Goal: Task Accomplishment & Management: Use online tool/utility

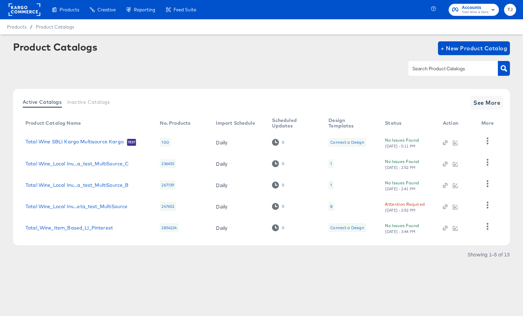
click at [18, 7] on rect at bounding box center [25, 9] width 32 height 12
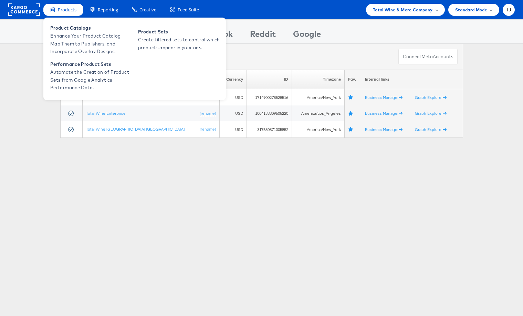
click at [63, 10] on span "Products" at bounding box center [67, 10] width 19 height 7
click at [69, 29] on span "Product Catalogs" at bounding box center [91, 28] width 83 height 8
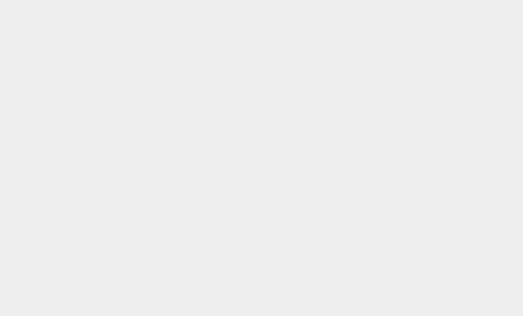
click at [422, 0] on body at bounding box center [261, 0] width 523 height 0
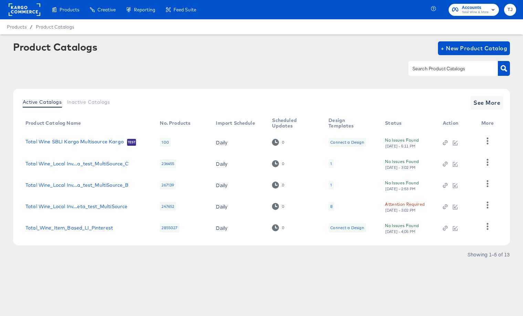
click at [29, 11] on rect at bounding box center [25, 9] width 32 height 12
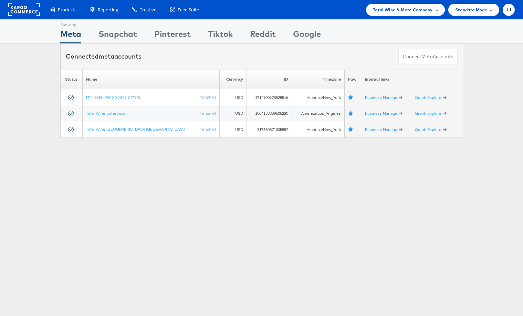
click at [428, 11] on span "Total Wine & More Company" at bounding box center [403, 9] width 60 height 7
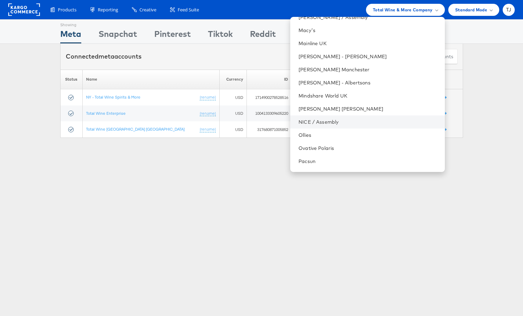
scroll to position [861, 0]
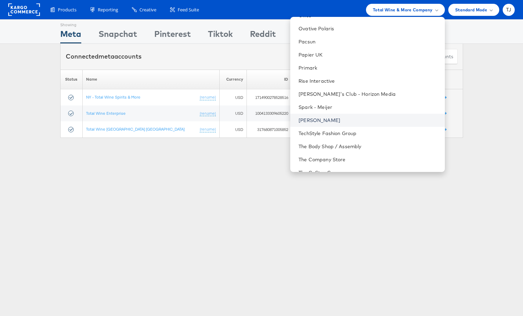
click at [369, 123] on link "[PERSON_NAME]" at bounding box center [369, 120] width 141 height 7
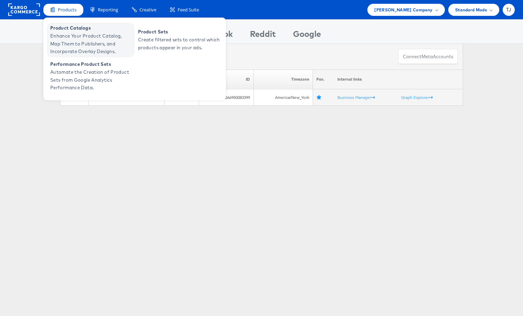
click at [66, 37] on span "Enhance Your Product Catalog, Map Them to Publishers, and Incorporate Overlay D…" at bounding box center [91, 43] width 83 height 23
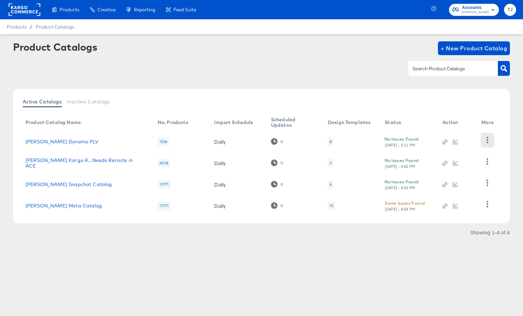
click at [489, 143] on icon "button" at bounding box center [487, 140] width 7 height 7
drag, startPoint x: 333, startPoint y: 67, endPoint x: 334, endPoint y: 85, distance: 18.3
click at [333, 67] on div at bounding box center [261, 69] width 497 height 16
click at [406, 248] on article "Product Catalogs + New Product Catalog Active Catalogs Inactive Catalogs Produc…" at bounding box center [261, 147] width 523 height 227
click at [488, 204] on icon "button" at bounding box center [487, 204] width 7 height 7
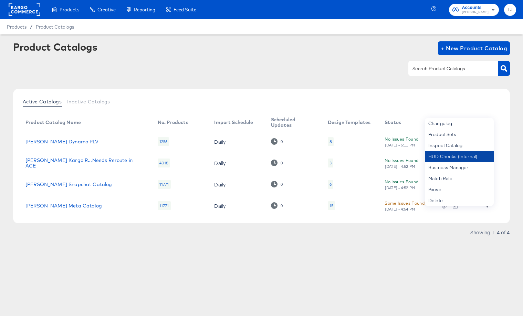
click at [463, 156] on div "HUD Checks (Internal)" at bounding box center [459, 156] width 69 height 11
click at [23, 12] on rect at bounding box center [25, 9] width 32 height 12
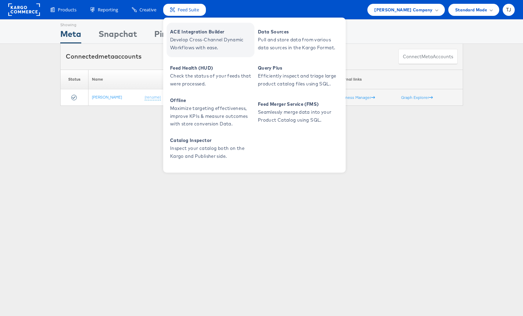
click at [182, 37] on span "Develop Cross-Channel Dynamic Workflows with ease." at bounding box center [211, 44] width 83 height 16
